Goal: Transaction & Acquisition: Book appointment/travel/reservation

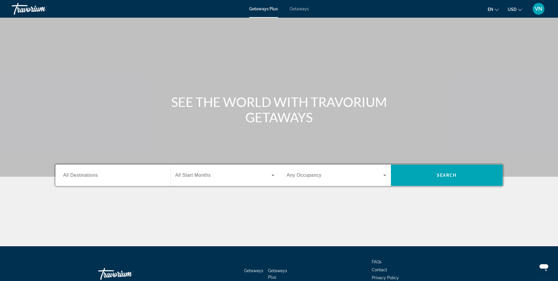
click at [295, 9] on span "Getaways" at bounding box center [299, 8] width 19 height 5
click at [114, 184] on div "Destination All Destinations" at bounding box center [113, 174] width 109 height 21
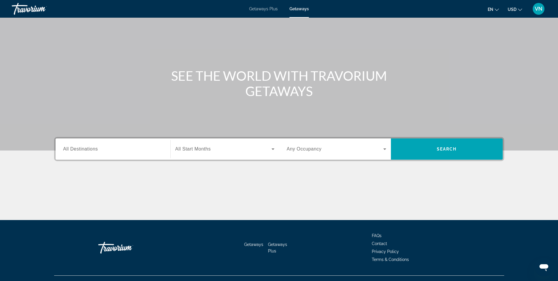
scroll to position [37, 0]
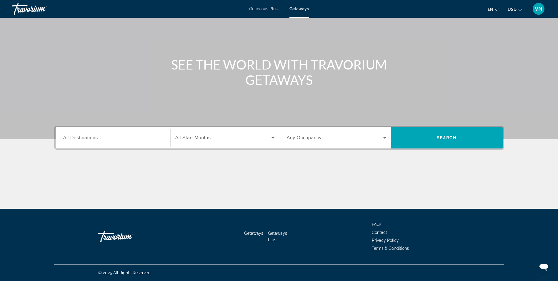
click at [109, 139] on input "Destination All Destinations" at bounding box center [112, 137] width 99 height 7
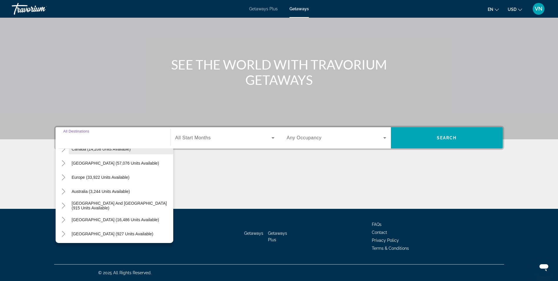
scroll to position [0, 0]
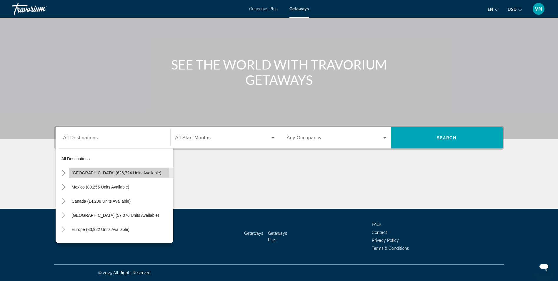
click at [100, 177] on span "Search widget" at bounding box center [121, 173] width 104 height 14
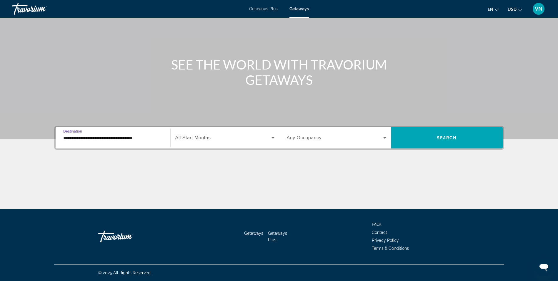
click at [206, 138] on span "All Start Months" at bounding box center [193, 137] width 36 height 5
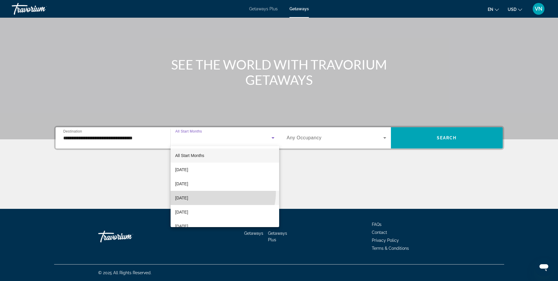
click at [212, 192] on mat-option "[DATE]" at bounding box center [225, 198] width 109 height 14
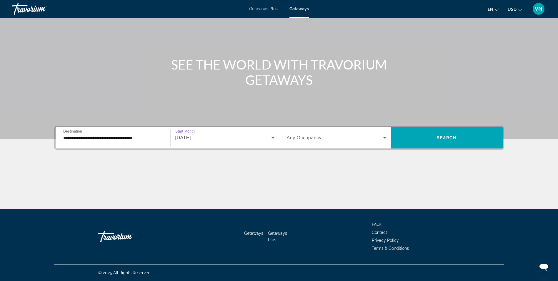
click at [307, 134] on div "Search widget" at bounding box center [336, 137] width 99 height 16
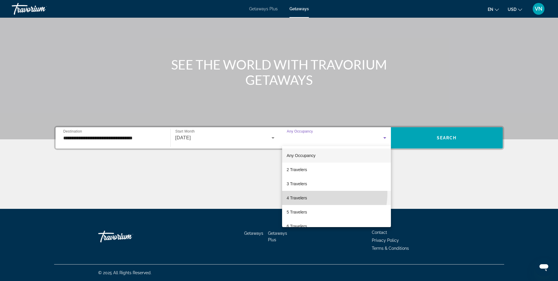
click at [309, 193] on mat-option "4 Travelers" at bounding box center [336, 198] width 109 height 14
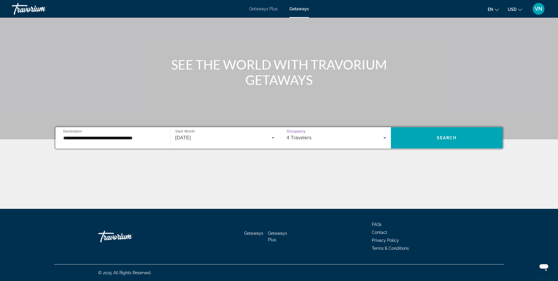
click at [308, 136] on span "4 Travelers" at bounding box center [299, 137] width 25 height 5
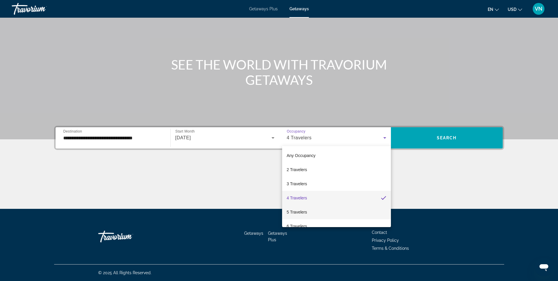
click at [309, 212] on mat-option "5 Travelers" at bounding box center [336, 212] width 109 height 14
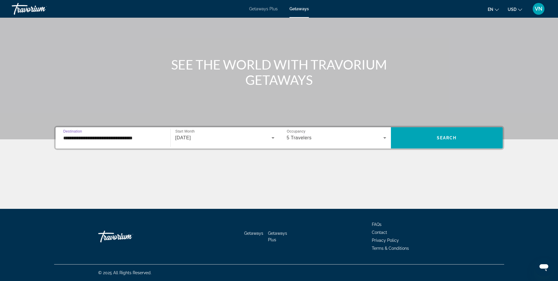
click at [124, 140] on input "**********" at bounding box center [112, 137] width 99 height 7
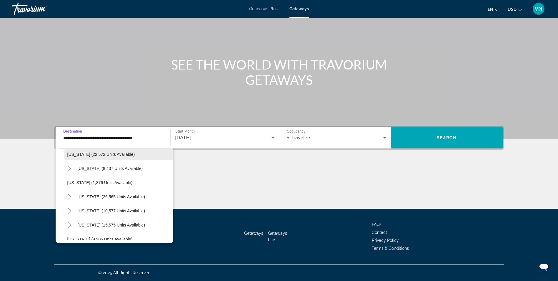
scroll to position [471, 0]
click at [101, 156] on span "Search widget" at bounding box center [118, 154] width 109 height 14
type input "**********"
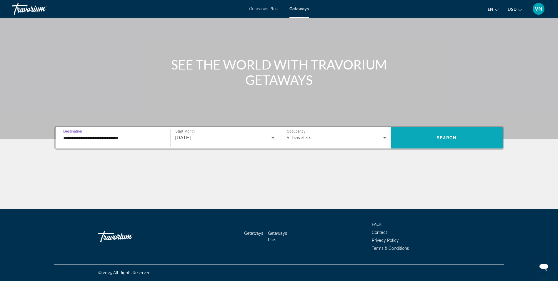
click at [419, 140] on span "Search widget" at bounding box center [447, 138] width 112 height 14
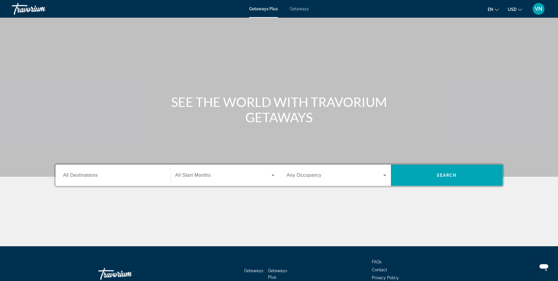
click at [145, 172] on input "Destination All Destinations" at bounding box center [112, 175] width 99 height 7
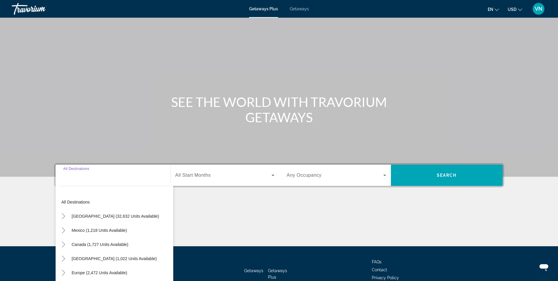
scroll to position [37, 0]
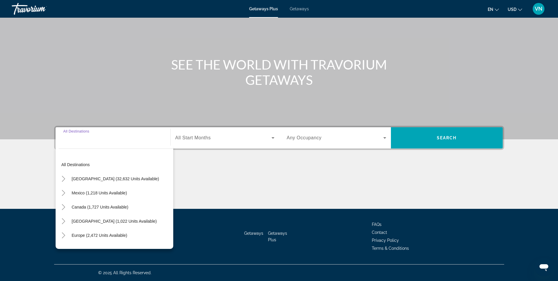
click at [302, 11] on div "Getaways Plus Getaways en English Español Français Italiano Português русский U…" at bounding box center [279, 8] width 558 height 15
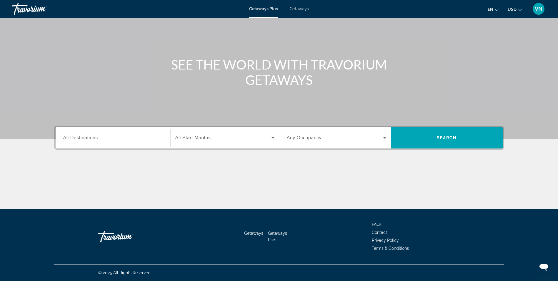
click at [300, 7] on span "Getaways" at bounding box center [299, 8] width 19 height 5
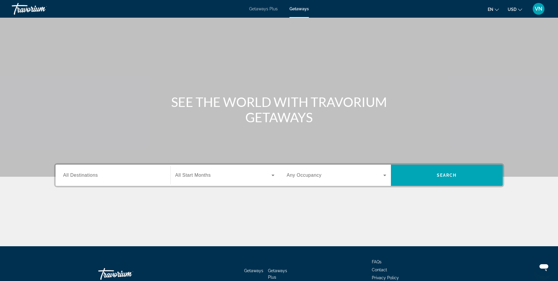
click at [98, 172] on input "Destination All Destinations" at bounding box center [112, 175] width 99 height 7
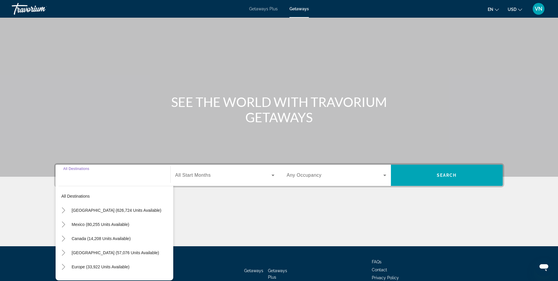
scroll to position [37, 0]
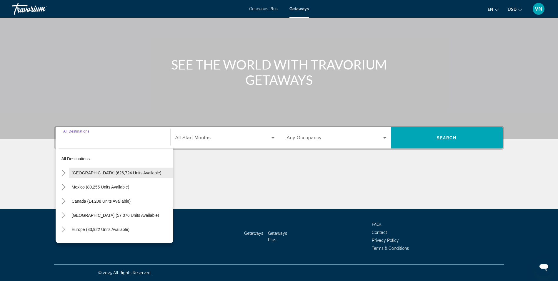
click at [99, 176] on span "Search widget" at bounding box center [121, 173] width 104 height 14
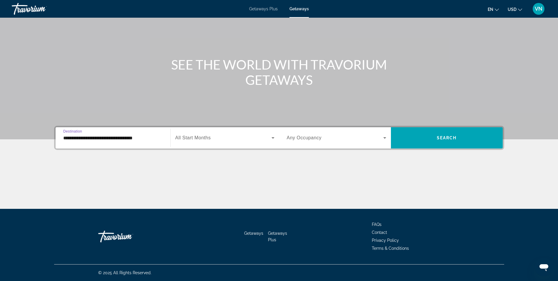
click at [181, 130] on div "Search widget" at bounding box center [224, 137] width 99 height 16
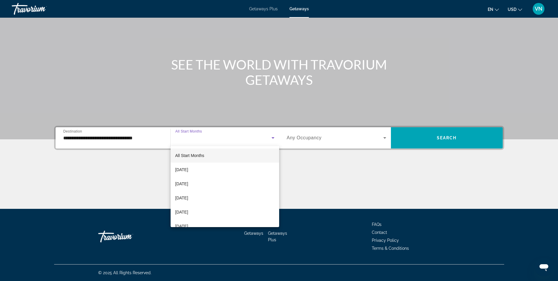
click at [133, 130] on div at bounding box center [279, 140] width 558 height 281
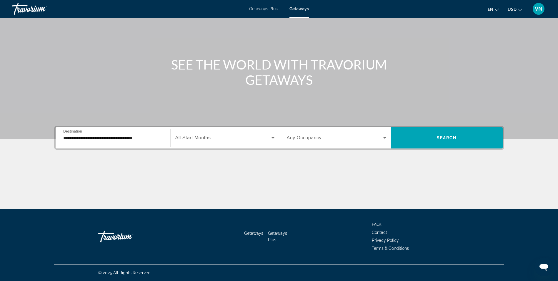
click at [126, 135] on input "**********" at bounding box center [112, 137] width 99 height 7
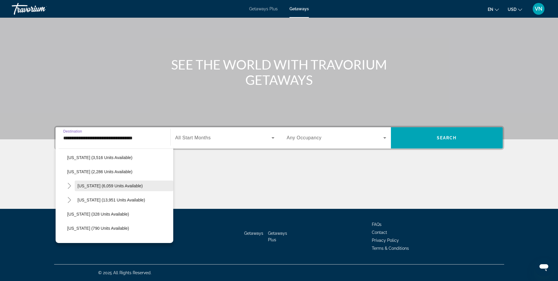
scroll to position [412, 0]
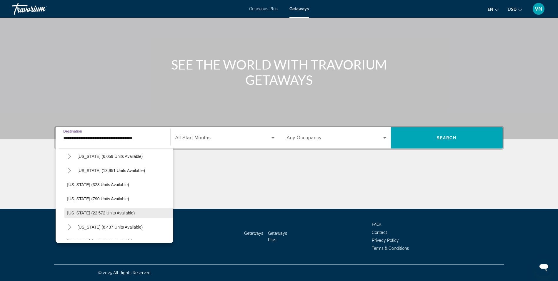
click at [88, 214] on span "[US_STATE] (22,572 units available)" at bounding box center [101, 212] width 68 height 5
type input "**********"
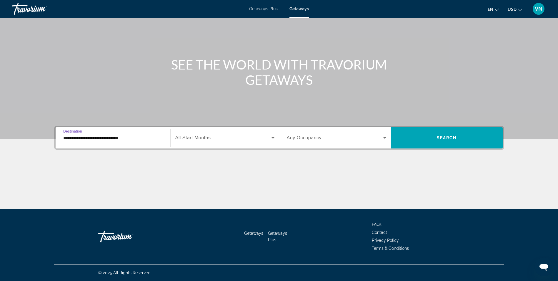
click at [206, 139] on span "All Start Months" at bounding box center [193, 137] width 36 height 5
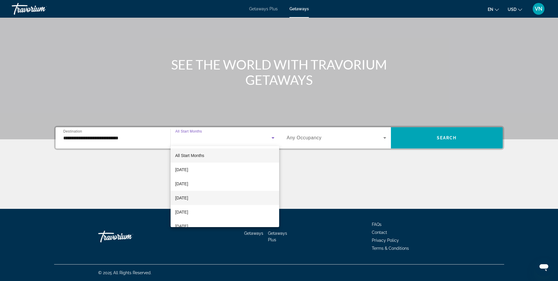
click at [206, 196] on mat-option "[DATE]" at bounding box center [225, 198] width 109 height 14
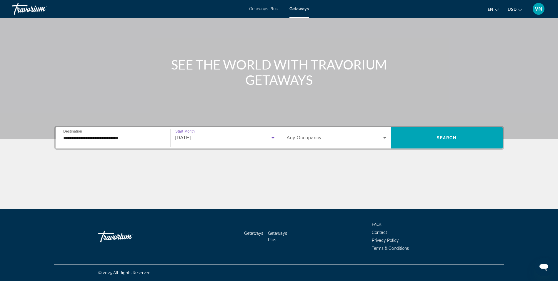
click at [313, 136] on span "Any Occupancy" at bounding box center [304, 137] width 35 height 5
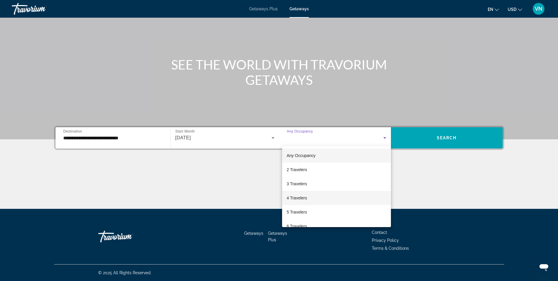
click at [306, 198] on span "4 Travelers" at bounding box center [297, 197] width 20 height 7
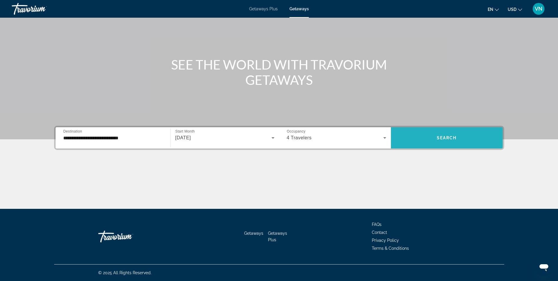
click at [446, 140] on span "Search" at bounding box center [447, 137] width 20 height 5
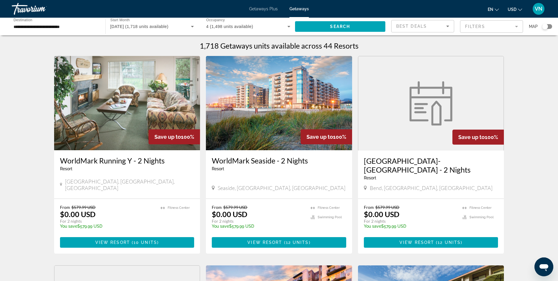
click at [261, 114] on img "Main content" at bounding box center [279, 103] width 146 height 94
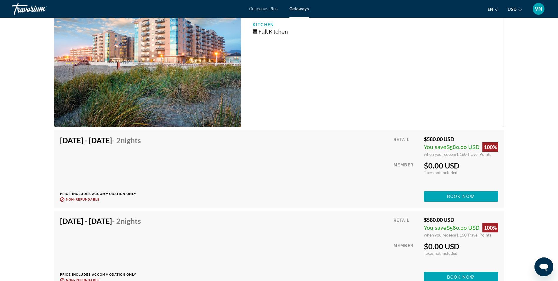
scroll to position [1206, 0]
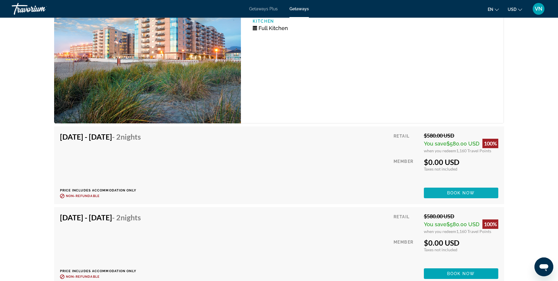
click at [448, 190] on span "Book now" at bounding box center [461, 192] width 28 height 5
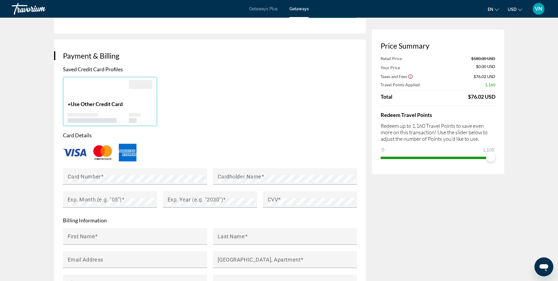
scroll to position [412, 0]
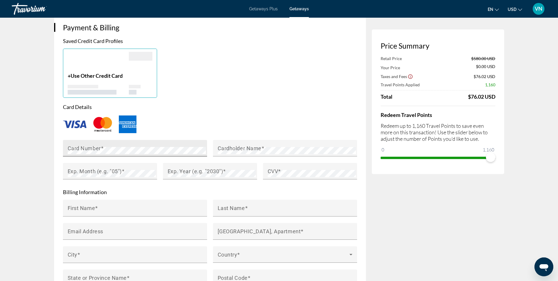
click at [121, 141] on div "Card Number" at bounding box center [137, 148] width 138 height 16
click at [119, 142] on div "Card Number" at bounding box center [137, 148] width 138 height 16
click at [117, 144] on div "Card Number" at bounding box center [137, 148] width 138 height 16
click at [99, 145] on mat-label "Card Number" at bounding box center [84, 148] width 33 height 6
click at [237, 146] on mat-label "Cardholder Name" at bounding box center [240, 148] width 44 height 6
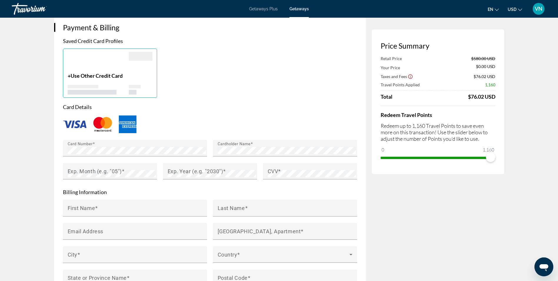
click at [184, 184] on div "Main content" at bounding box center [210, 182] width 94 height 6
click at [125, 167] on div "Exp. Month (e.g. "05")" at bounding box center [112, 171] width 88 height 16
click at [176, 166] on div "Exp. Year (e.g. "2030")" at bounding box center [212, 171] width 88 height 16
click at [280, 166] on div "CVV" at bounding box center [312, 171] width 88 height 16
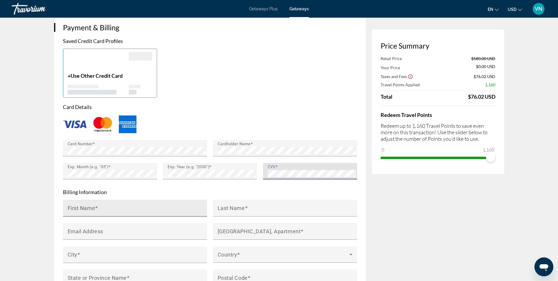
click at [170, 209] on input "First Name" at bounding box center [137, 210] width 138 height 7
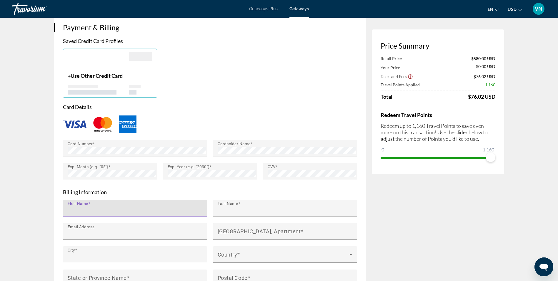
type input "****"
type input "********"
type input "**********"
type input "*******"
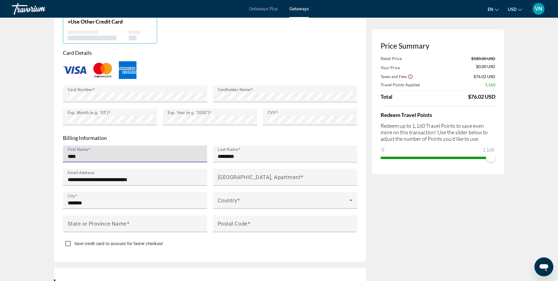
scroll to position [471, 0]
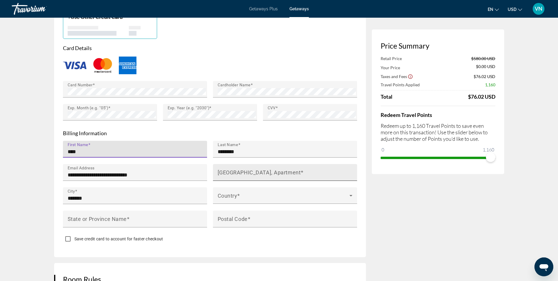
click at [236, 175] on input "House Number, Street, Apartment" at bounding box center [287, 174] width 138 height 7
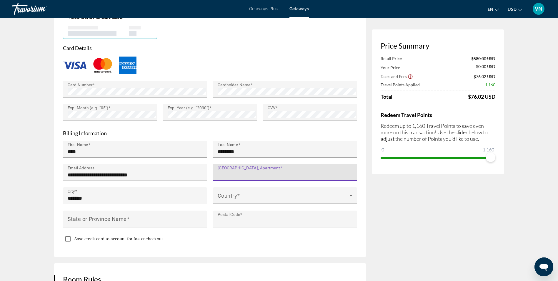
type input "**********"
type input "*****"
click at [239, 196] on span "Main content" at bounding box center [284, 197] width 132 height 7
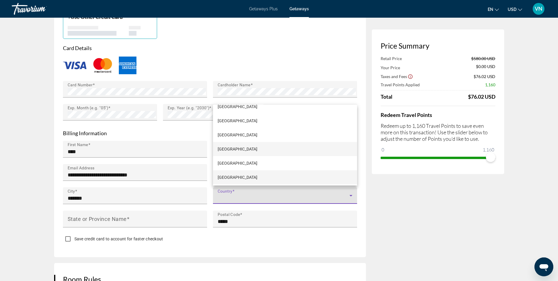
scroll to position [3354, 0]
click at [257, 178] on span "United States of America" at bounding box center [238, 175] width 40 height 7
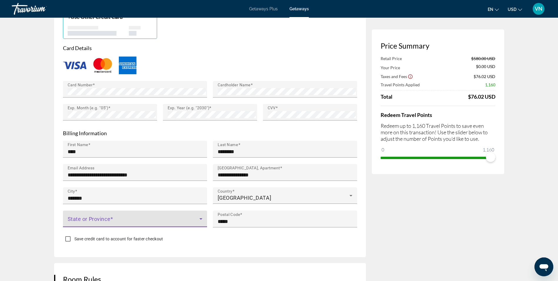
click at [153, 217] on span "Main content" at bounding box center [134, 220] width 132 height 7
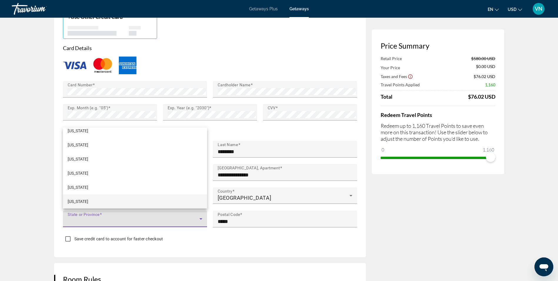
scroll to position [459, 0]
click at [103, 198] on mat-option "Oregon" at bounding box center [135, 200] width 144 height 14
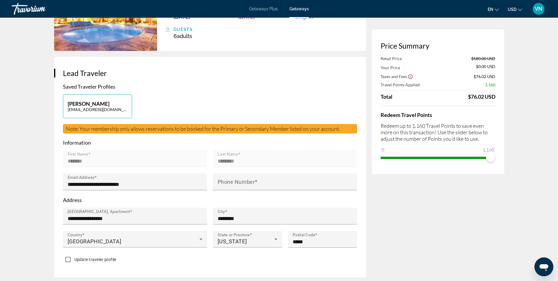
scroll to position [88, 0]
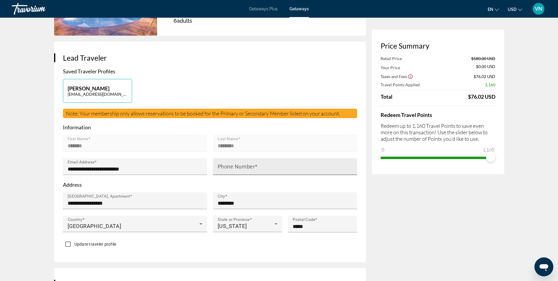
click at [233, 166] on mat-label "Phone Number" at bounding box center [236, 166] width 37 height 6
click at [233, 166] on input "Phone Number" at bounding box center [287, 168] width 138 height 7
type input "**********"
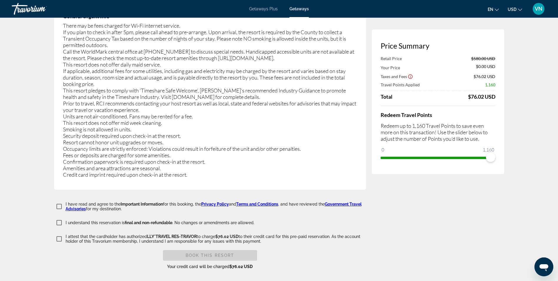
scroll to position [1166, 0]
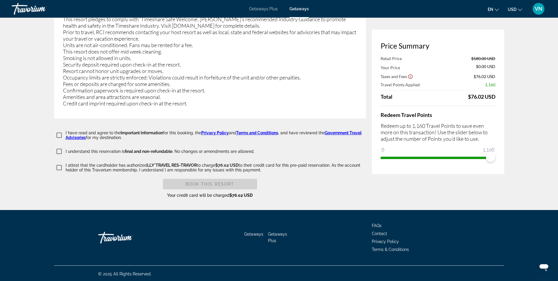
click at [58, 154] on div "I have read and agree to the Important Information for this booking, the Privac…" at bounding box center [210, 164] width 312 height 68
click at [204, 178] on span "Main content" at bounding box center [210, 184] width 94 height 14
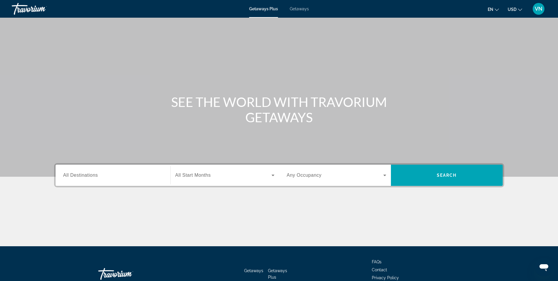
click at [302, 10] on span "Getaways" at bounding box center [299, 8] width 19 height 5
click at [99, 176] on input "Destination All Destinations" at bounding box center [112, 175] width 99 height 7
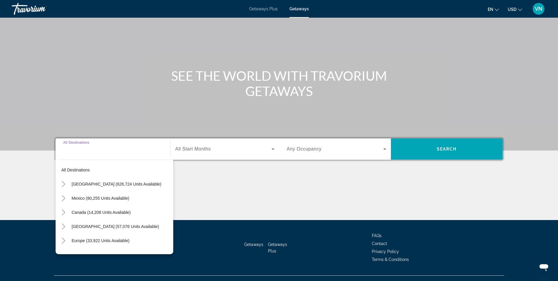
scroll to position [37, 0]
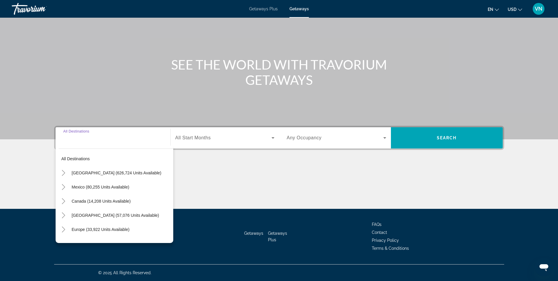
click at [191, 139] on span "All Start Months" at bounding box center [193, 137] width 36 height 5
